Goal: Check status: Check status

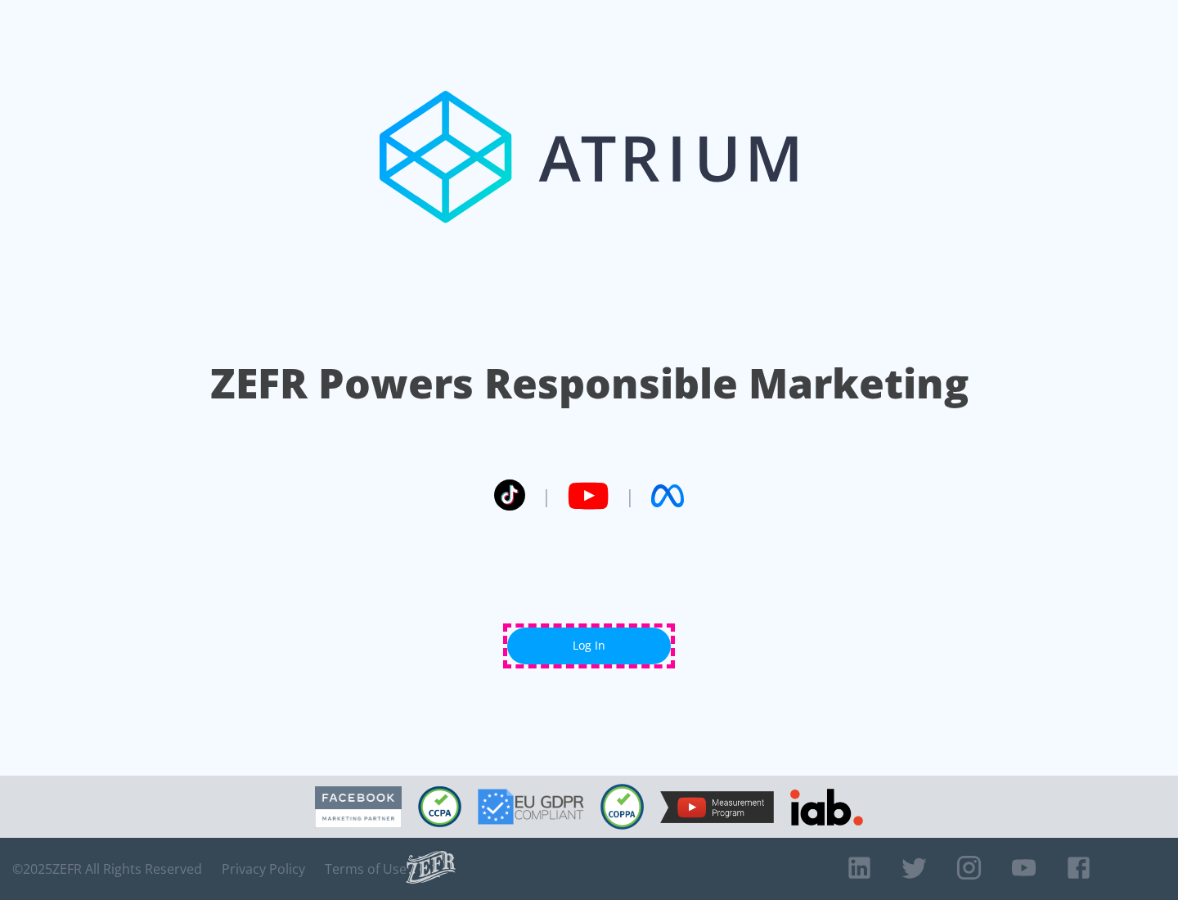
click at [589, 645] on link "Log In" at bounding box center [589, 645] width 164 height 37
